Goal: Transaction & Acquisition: Purchase product/service

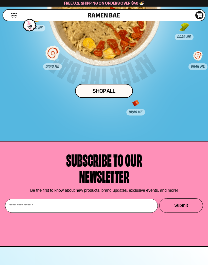
scroll to position [2509, 0]
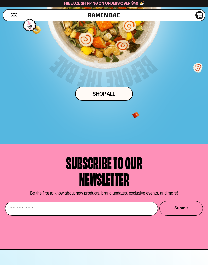
click at [11, 15] on button "Mobile Menu Trigger" at bounding box center [14, 15] width 7 height 4
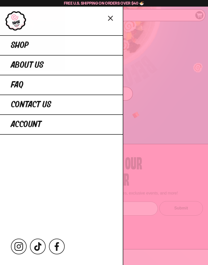
click at [24, 52] on link "Shop" at bounding box center [61, 45] width 123 height 20
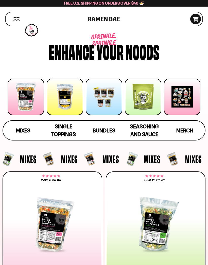
click at [109, 97] on div at bounding box center [104, 97] width 37 height 37
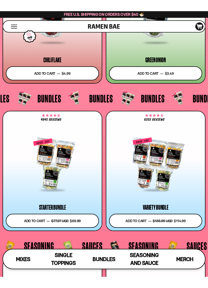
scroll to position [1726, 0]
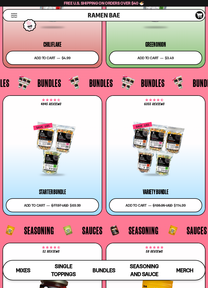
click at [170, 134] on div at bounding box center [155, 148] width 93 height 53
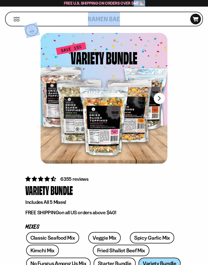
click at [185, 90] on div "FADCB6FD-DFAB-4417-9F21-029242090B77" at bounding box center [104, 102] width 204 height 139
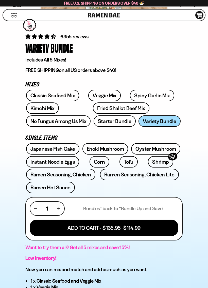
scroll to position [143, 0]
click at [117, 150] on link "Enoki Mushroom" at bounding box center [106, 148] width 46 height 11
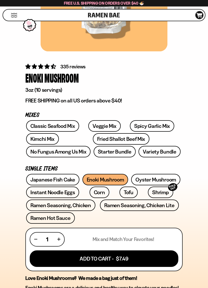
scroll to position [113, 0]
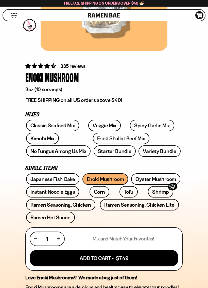
click at [158, 176] on link "Oyster Mushroom" at bounding box center [155, 178] width 49 height 11
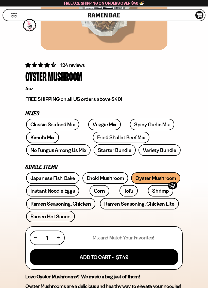
scroll to position [115, 0]
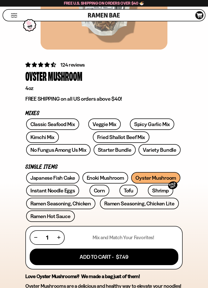
click at [106, 179] on link "Enoki Mushroom" at bounding box center [106, 177] width 46 height 11
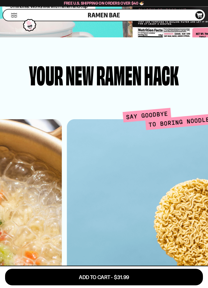
scroll to position [1049, 0]
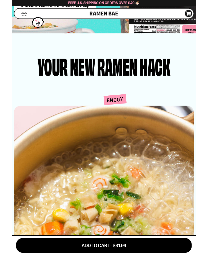
scroll to position [1048, 0]
